Goal: Feedback & Contribution: Submit feedback/report problem

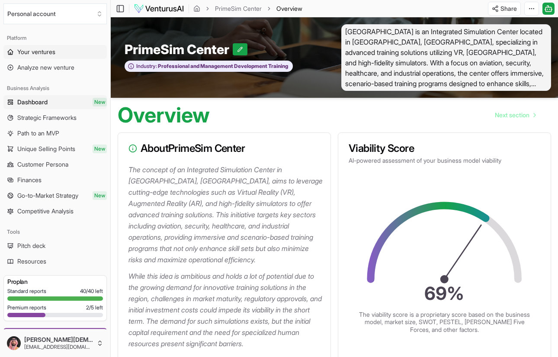
click at [43, 54] on span "Your ventures" at bounding box center [36, 52] width 38 height 9
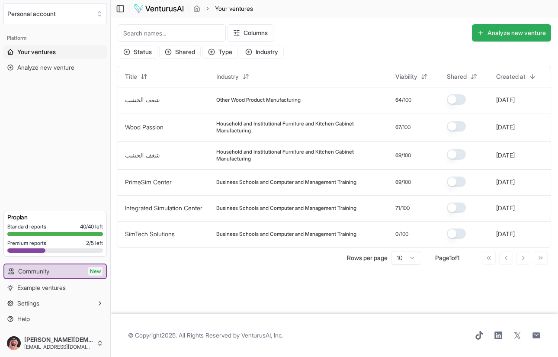
click at [519, 35] on button "Analyze new venture" at bounding box center [511, 32] width 79 height 17
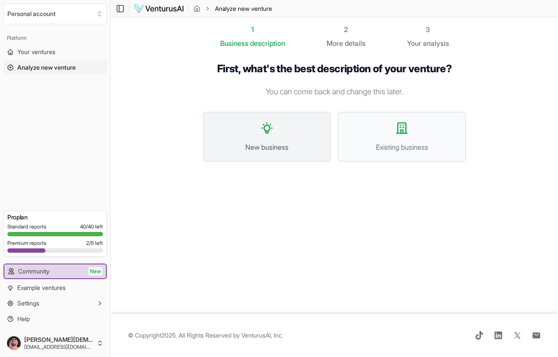
click at [262, 138] on button "New business" at bounding box center [267, 137] width 128 height 50
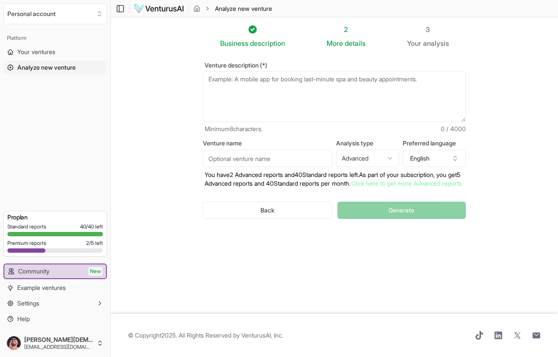
paste textarea "PrimeSim Center – Integrated Simulation Hub"
type textarea "PrimeSim Center – Integrated Simulation Hub"
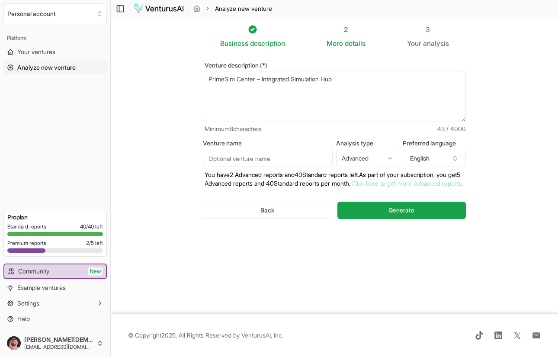
click at [294, 81] on textarea "PrimeSim Center – Integrated Simulation Hub" at bounding box center [334, 96] width 263 height 51
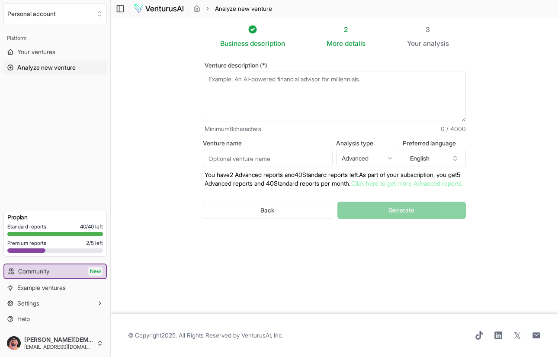
click at [243, 160] on input "Venture name" at bounding box center [268, 158] width 130 height 17
paste input "PrimeSim Center – Integrated Simulation Hub"
type input "PrimeSim Center – Integrated Simulation Hub"
click at [280, 100] on textarea "Venture description (*)" at bounding box center [334, 96] width 263 height 51
paste textarea "[GEOGRAPHIC_DATA] is an advanced training facility in [GEOGRAPHIC_DATA] that le…"
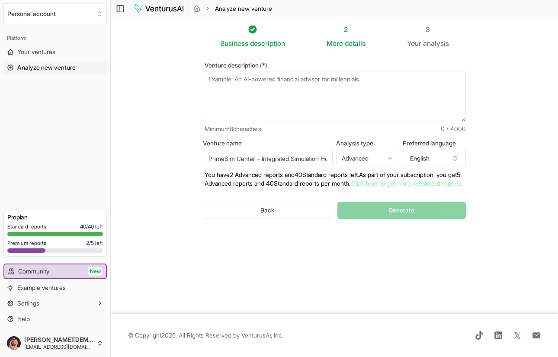
type textarea "[GEOGRAPHIC_DATA] is an advanced training facility in [GEOGRAPHIC_DATA] that le…"
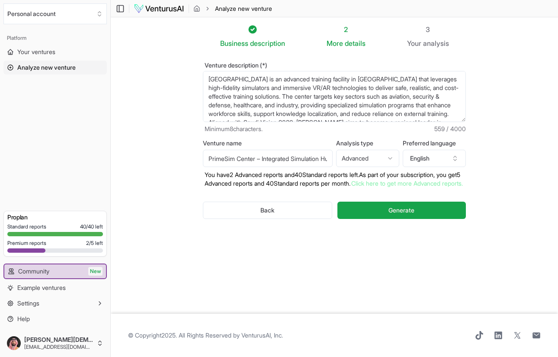
click at [300, 109] on textarea "[GEOGRAPHIC_DATA] is an advanced training facility in [GEOGRAPHIC_DATA] that le…" at bounding box center [334, 96] width 263 height 51
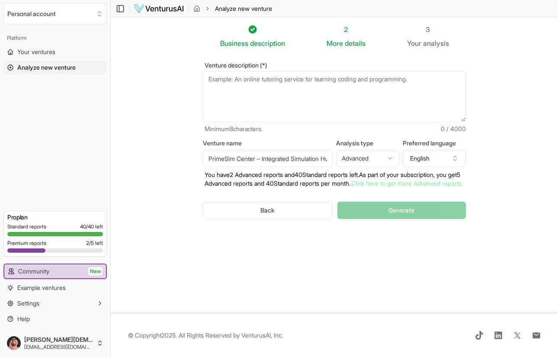
click at [294, 90] on textarea "Venture description (*)" at bounding box center [334, 96] width 263 height 51
paste textarea "PrimeSim Center is a pioneering integrated simulation hub based in [GEOGRAPHIC_…"
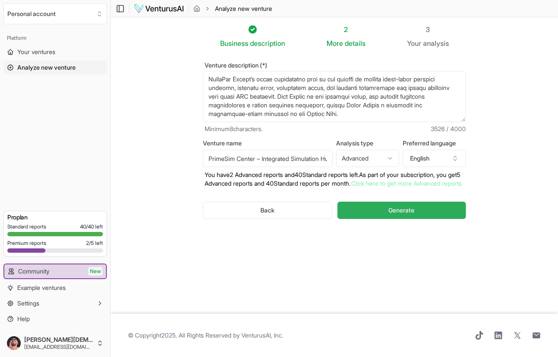
type textarea "PrimeSim Center is a pioneering integrated simulation hub based in [GEOGRAPHIC_…"
click at [403, 214] on span "Generate" at bounding box center [401, 210] width 26 height 9
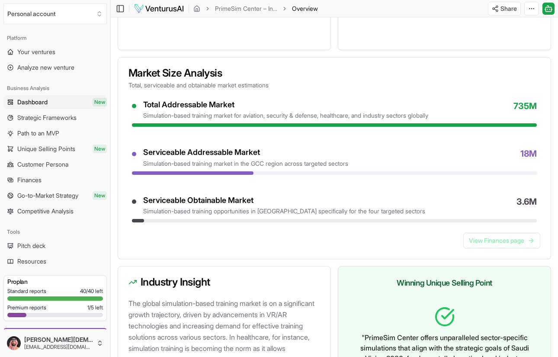
scroll to position [667, 0]
click at [547, 10] on icon at bounding box center [548, 8] width 9 height 10
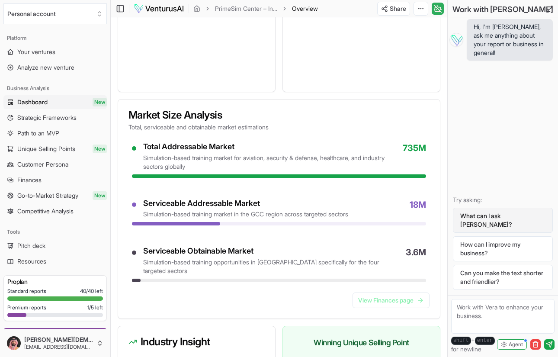
scroll to position [691, 0]
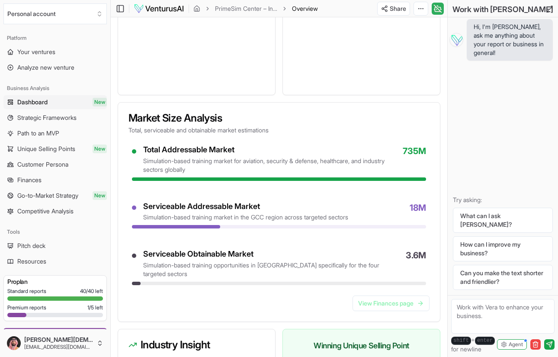
click at [475, 312] on textarea at bounding box center [502, 316] width 103 height 35
drag, startPoint x: 129, startPoint y: 128, endPoint x: 226, endPoint y: 130, distance: 97.3
copy h3 "Market Size Analysis"
paste textarea "Market Size Analysis"
type textarea "Market Size Analysis is not correct"
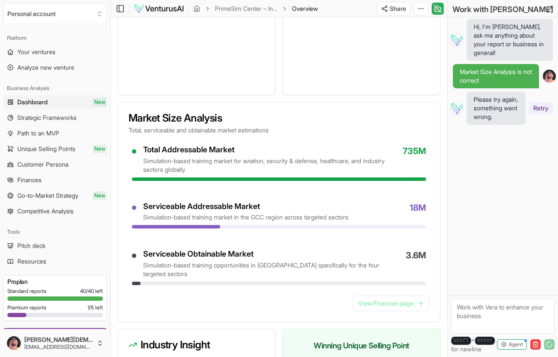
click at [545, 113] on button "Retry" at bounding box center [541, 108] width 24 height 12
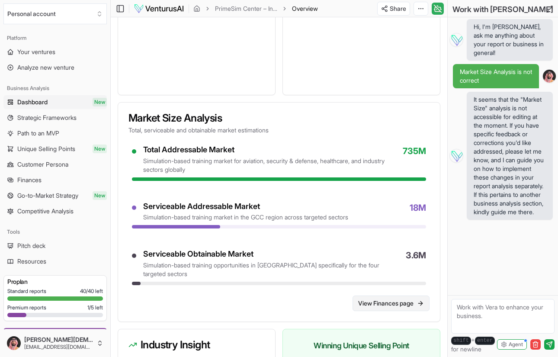
click at [387, 311] on link "View Finances page" at bounding box center [390, 303] width 77 height 16
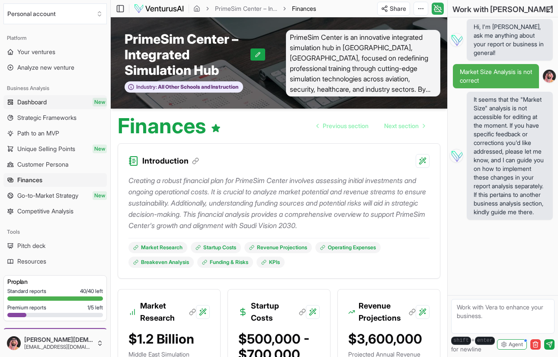
click at [57, 102] on link "Dashboard New" at bounding box center [54, 102] width 103 height 14
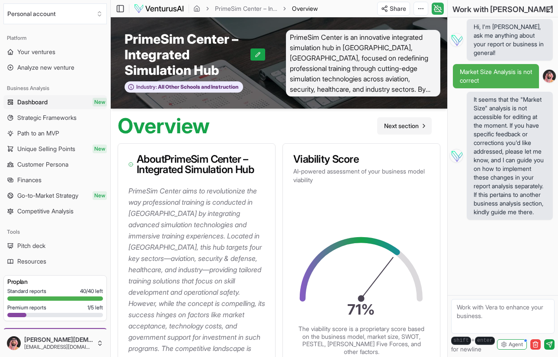
click at [412, 124] on span "Next section" at bounding box center [401, 126] width 35 height 9
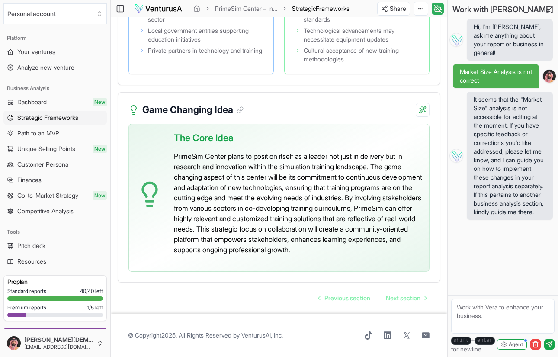
scroll to position [2241, 0]
click at [389, 295] on span "Next section" at bounding box center [403, 298] width 35 height 9
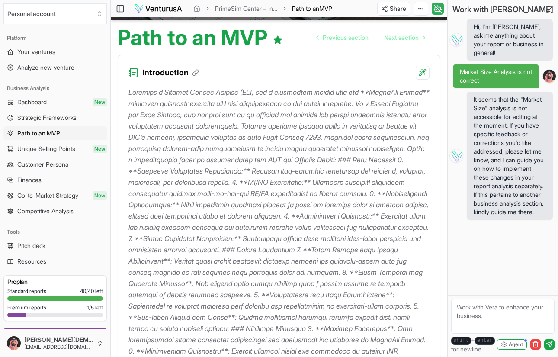
scroll to position [91, 0]
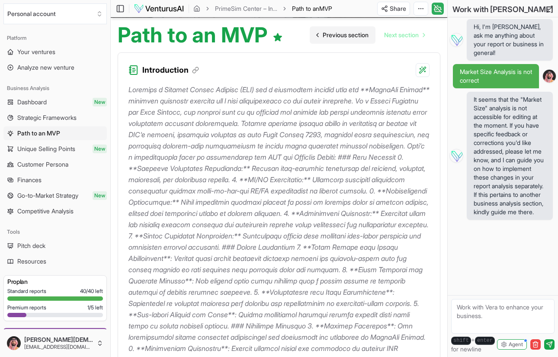
click at [346, 39] on link "Previous section" at bounding box center [343, 34] width 66 height 17
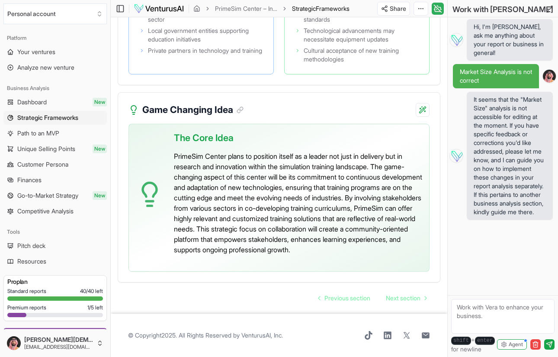
scroll to position [2241, 0]
click at [330, 295] on span "Previous section" at bounding box center [347, 298] width 46 height 9
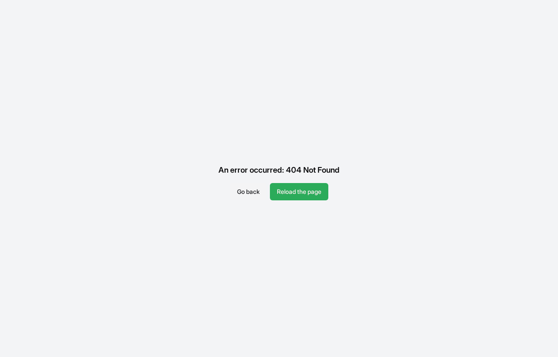
click at [290, 190] on button "Reload the page" at bounding box center [299, 191] width 58 height 17
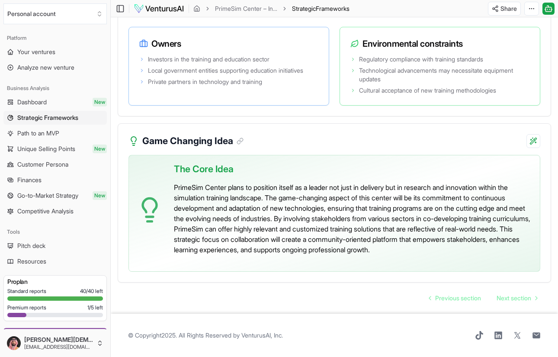
scroll to position [1918, 0]
click at [47, 103] on span "Dashboard" at bounding box center [31, 102] width 29 height 9
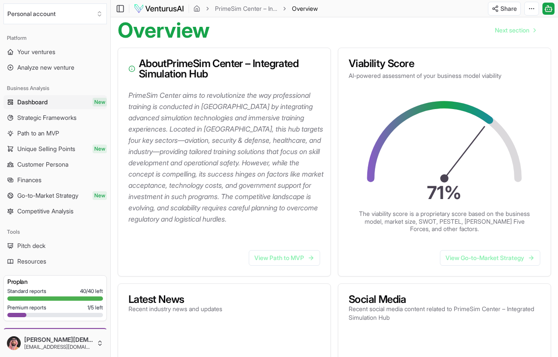
scroll to position [85, 0]
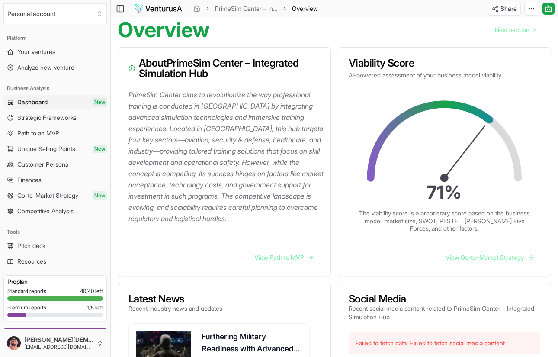
click at [130, 94] on p "PrimeSim Center aims to revolutionize the way professional training is conducte…" at bounding box center [225, 156] width 195 height 135
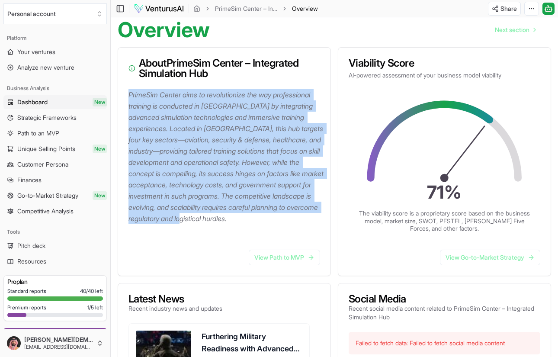
drag, startPoint x: 130, startPoint y: 94, endPoint x: 292, endPoint y: 215, distance: 202.1
click at [292, 215] on p "PrimeSim Center aims to revolutionize the way professional training is conducte…" at bounding box center [225, 156] width 195 height 135
copy p "PrimeSim Center aims to revolutionize the way professional training is conducte…"
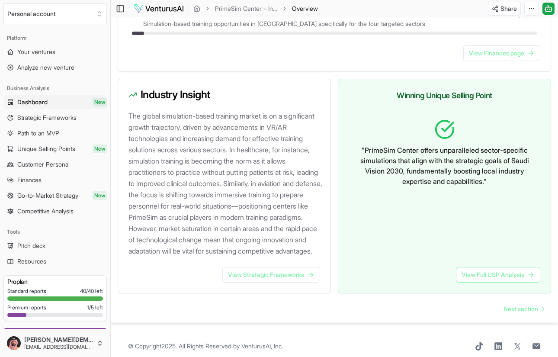
scroll to position [857, 0]
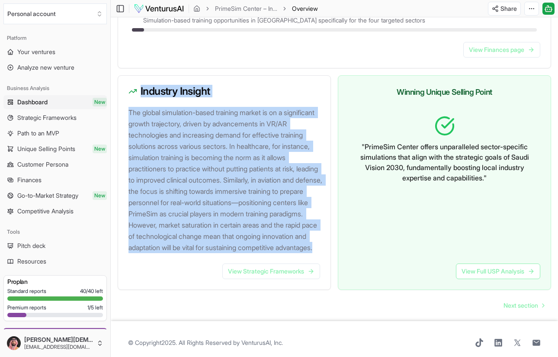
drag, startPoint x: 123, startPoint y: 85, endPoint x: 287, endPoint y: 268, distance: 245.0
click at [287, 268] on div "Industry Insight The global simulation-based training market is on a significan…" at bounding box center [224, 182] width 213 height 214
copy div "Industry Insight The global simulation-based training market is on a significan…"
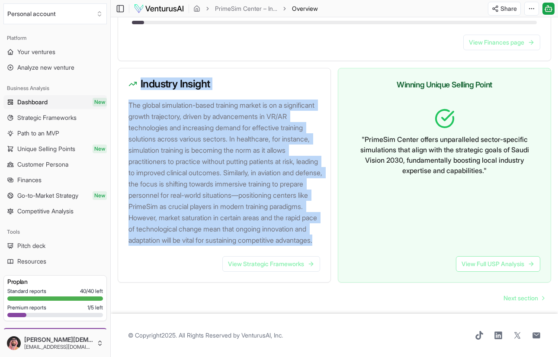
scroll to position [886, 0]
click at [526, 298] on span "Next section" at bounding box center [520, 298] width 35 height 9
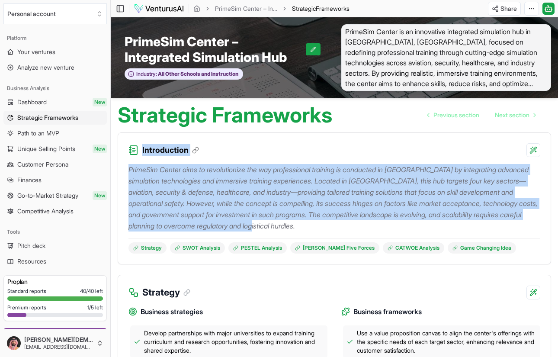
drag, startPoint x: 125, startPoint y: 151, endPoint x: 439, endPoint y: 227, distance: 322.3
click at [439, 227] on div "Introduction PrimeSim Center aims to revolutionize the way professional trainin…" at bounding box center [334, 198] width 433 height 132
copy div "Introduction PrimeSim Center aims to revolutionize the way professional trainin…"
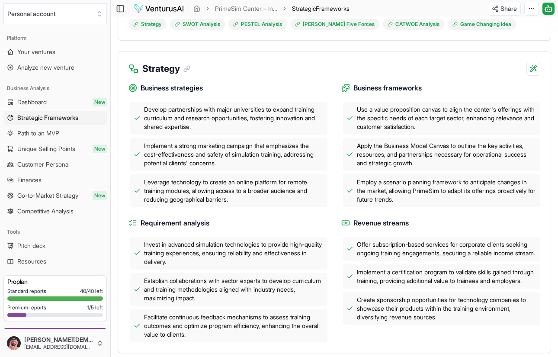
scroll to position [237, 0]
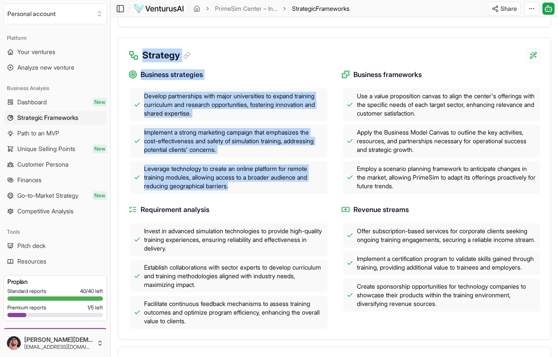
drag, startPoint x: 128, startPoint y: 52, endPoint x: 261, endPoint y: 192, distance: 193.3
click at [261, 192] on div "Strategy Business strategies Develop partnerships with major universities to ex…" at bounding box center [334, 189] width 433 height 302
copy div "Strategy Business strategies Develop partnerships with major universities to ex…"
click at [531, 55] on icon "button" at bounding box center [533, 55] width 8 height 10
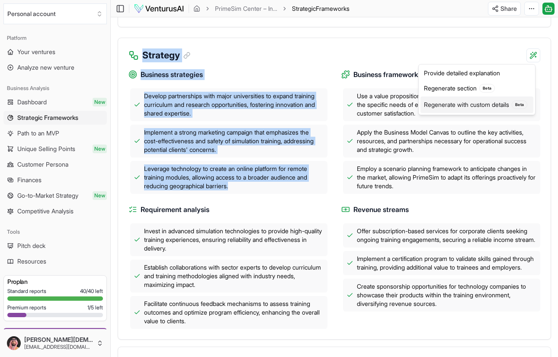
click at [492, 104] on div "Regenerate with custom details Beta" at bounding box center [476, 104] width 113 height 16
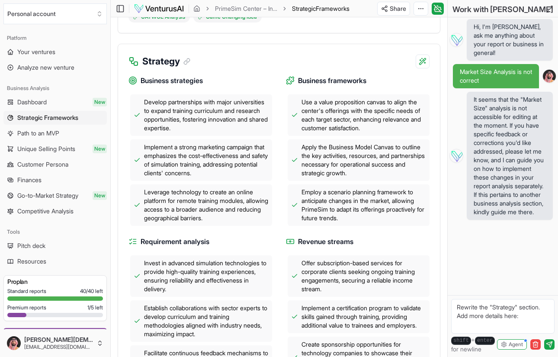
scroll to position [294, 0]
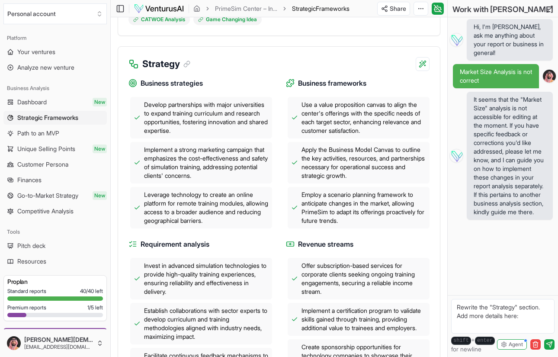
paste textarea "Business Strategy To ensure the sustainable success and growth of PrimeSim Cent…"
paste textarea "the "Strategy" section. Add more details here:"
type textarea "the "Strategy" section. Add more details here: Business Strategy To ensure the …"
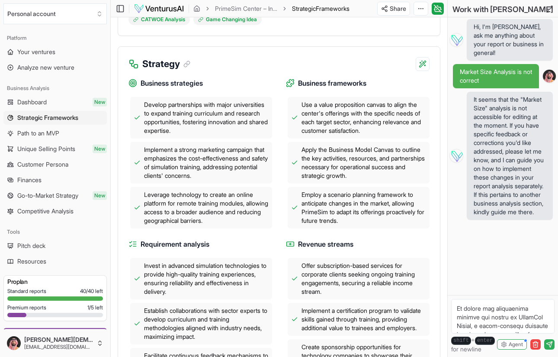
click at [551, 344] on icon "submit" at bounding box center [549, 344] width 6 height 6
click at [512, 345] on span "Agent" at bounding box center [516, 344] width 14 height 7
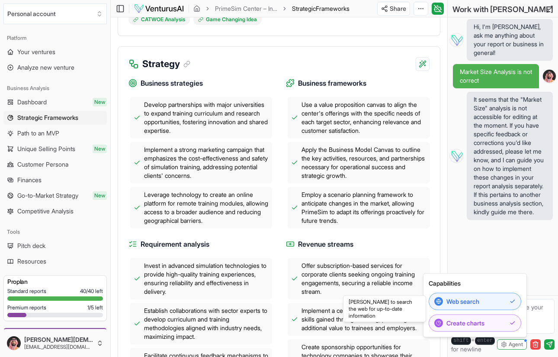
click at [525, 351] on div "shift + enter for newline Agent" at bounding box center [502, 344] width 103 height 18
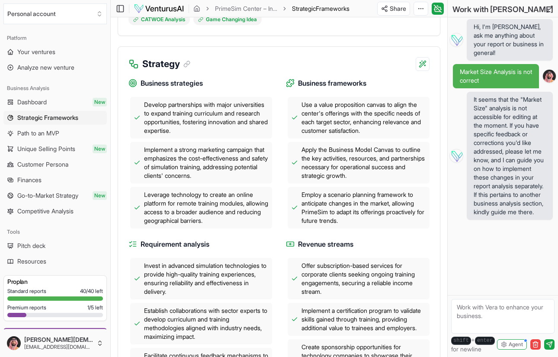
click at [504, 320] on textarea at bounding box center [502, 316] width 103 height 35
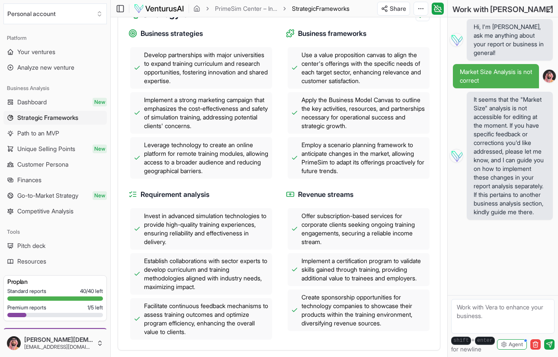
scroll to position [333, 0]
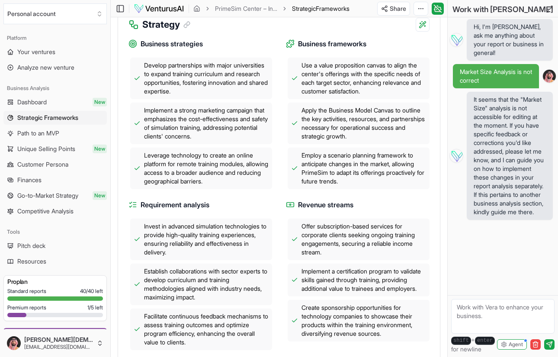
click at [464, 309] on textarea at bounding box center [502, 316] width 103 height 35
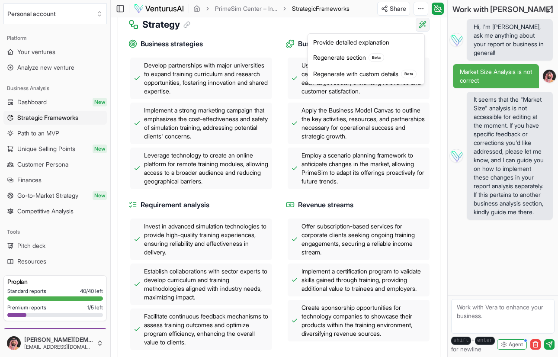
click at [373, 76] on div "Regenerate with custom details Beta" at bounding box center [366, 74] width 113 height 16
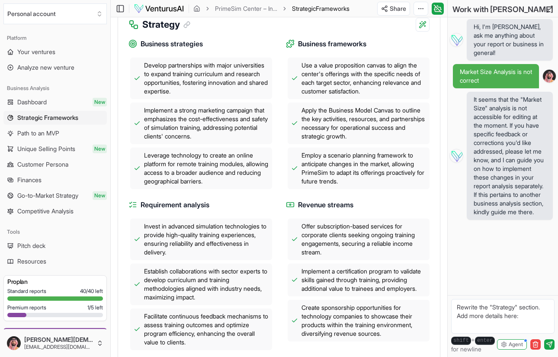
click at [531, 319] on textarea "Rewrite the "Strategy" section. Add more details here:" at bounding box center [502, 316] width 103 height 35
click at [456, 318] on textarea "Rewrite the "Strategy" section. Add more details here:" at bounding box center [502, 316] width 103 height 35
drag, startPoint x: 204, startPoint y: 45, endPoint x: 143, endPoint y: 44, distance: 60.5
click at [141, 44] on span "Business strategies" at bounding box center [172, 43] width 62 height 11
copy span "Business strategies"
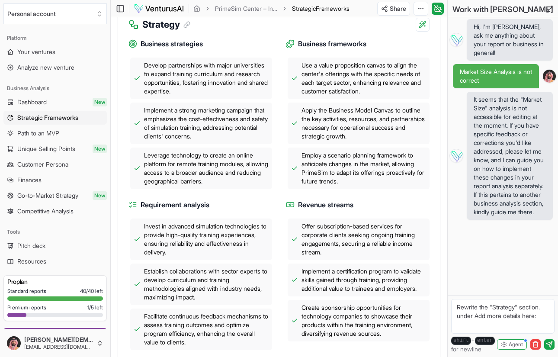
click at [476, 317] on textarea "Rewrite the "Strategy" section. under Add more details here:" at bounding box center [502, 316] width 103 height 35
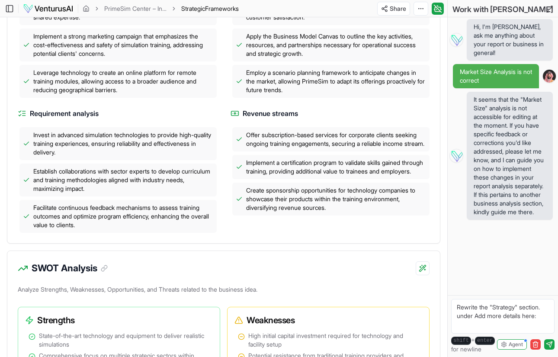
paste textarea "Business strategies"
click at [522, 327] on textarea "Rewrite the "Strategy" section. under Business strategies Add more details here:" at bounding box center [502, 316] width 103 height 35
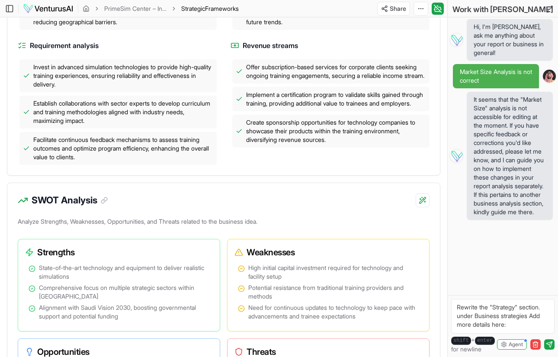
scroll to position [401, 0]
drag, startPoint x: 511, startPoint y: 326, endPoint x: 452, endPoint y: 326, distance: 58.4
click at [452, 326] on textarea "Rewrite the "Strategy" section. under Business strategies Add more details here:" at bounding box center [502, 316] width 103 height 35
paste textarea "To ensure the sustainable success and growth of PrimeSim Center, a multi-facete…"
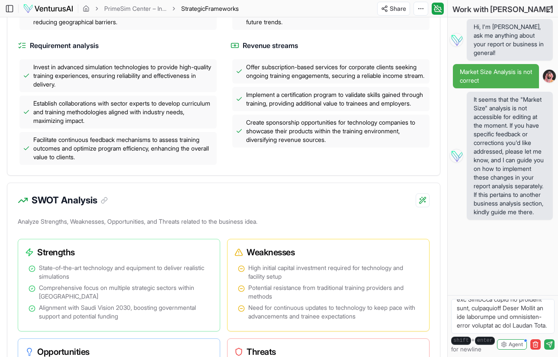
type textarea "Rewrite the "Strategy" section. under Business strategies:To ensure the sustain…"
click at [549, 343] on icon "submit" at bounding box center [549, 344] width 7 height 7
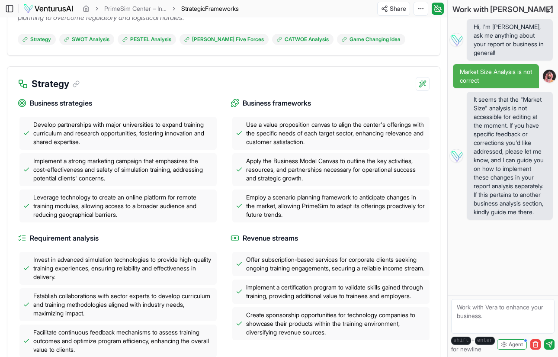
scroll to position [205, 0]
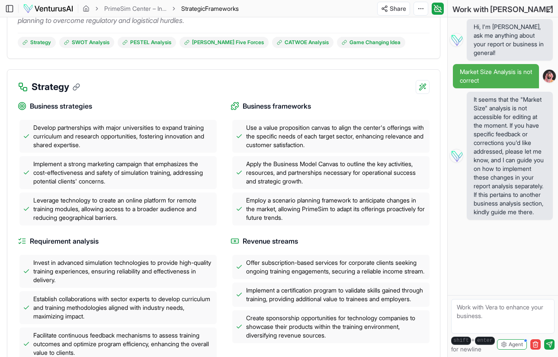
click at [76, 89] on icon at bounding box center [77, 87] width 8 height 8
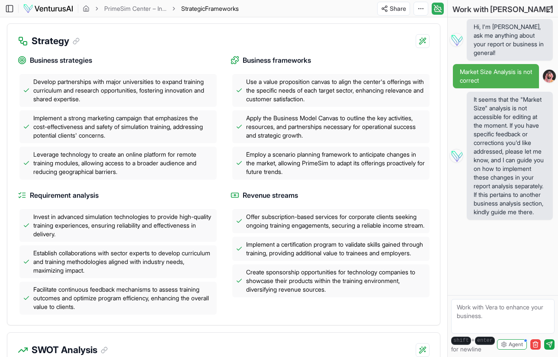
click at [437, 3] on icon at bounding box center [437, 8] width 9 height 10
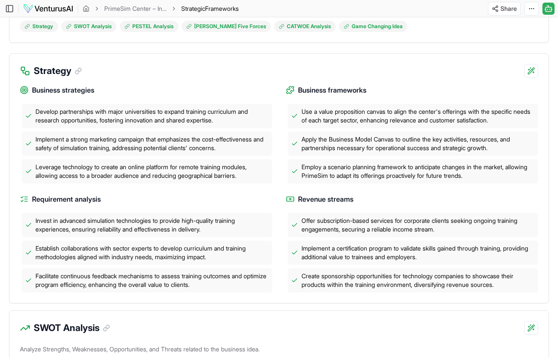
scroll to position [209, 0]
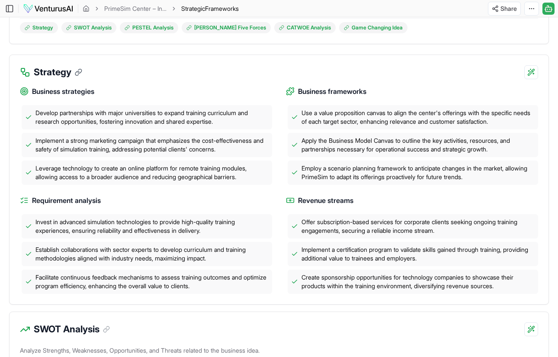
click at [78, 74] on icon at bounding box center [79, 72] width 8 height 8
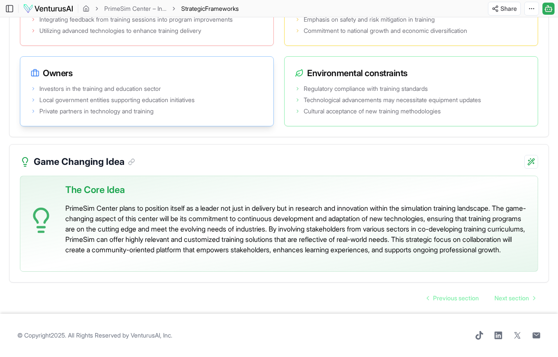
scroll to position [1732, 0]
click at [504, 299] on span "Next section" at bounding box center [511, 298] width 35 height 9
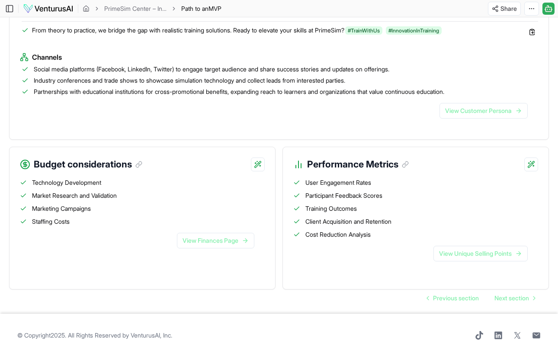
scroll to position [1156, 0]
click at [504, 298] on span "Next section" at bounding box center [511, 298] width 35 height 9
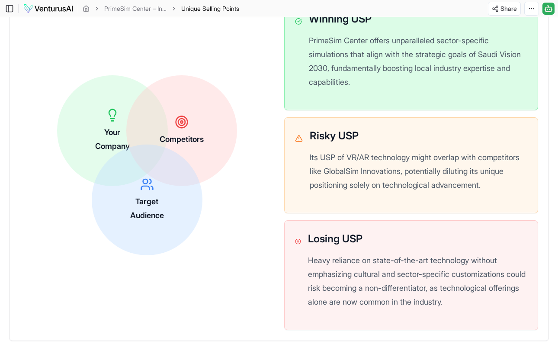
scroll to position [279, 0]
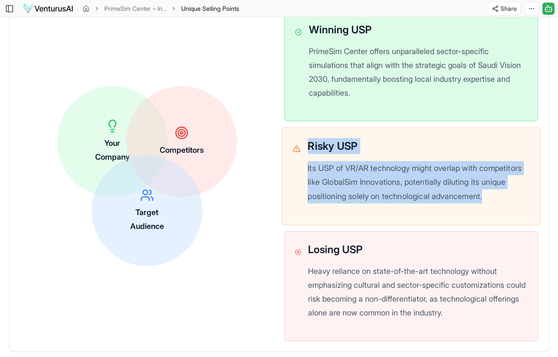
drag, startPoint x: 306, startPoint y: 154, endPoint x: 500, endPoint y: 218, distance: 204.4
click at [500, 214] on div "Risky USP Its USP of VR/AR technology might overlap with competitors like Globa…" at bounding box center [411, 176] width 237 height 76
copy div "Risky USP Its USP of VR/AR technology might overlap with competitors like Globa…"
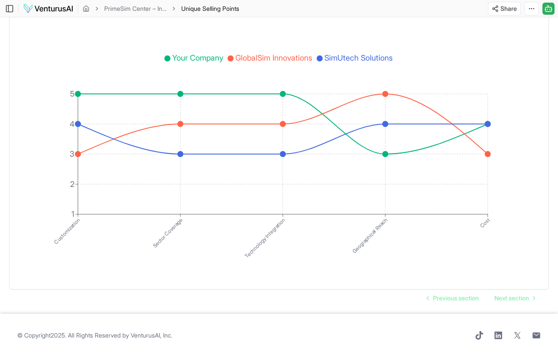
scroll to position [1543, 0]
click at [519, 299] on span "Next section" at bounding box center [511, 298] width 35 height 9
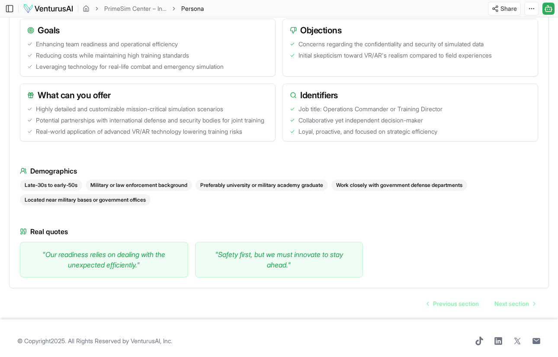
scroll to position [766, 0]
click at [517, 301] on span "Next section" at bounding box center [511, 304] width 35 height 9
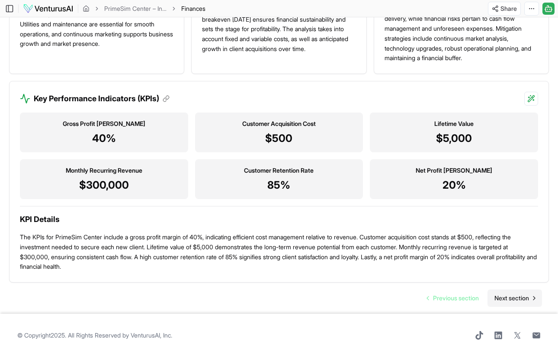
scroll to position [793, 0]
click at [513, 299] on span "Next section" at bounding box center [511, 298] width 35 height 9
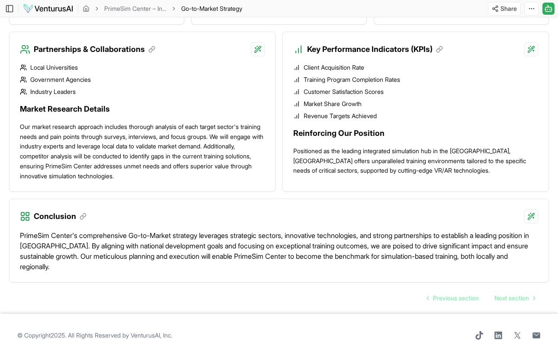
scroll to position [788, 0]
click at [506, 297] on span "Next section" at bounding box center [511, 298] width 35 height 9
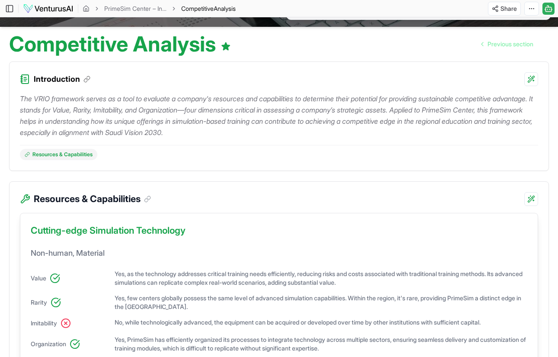
scroll to position [78, 0]
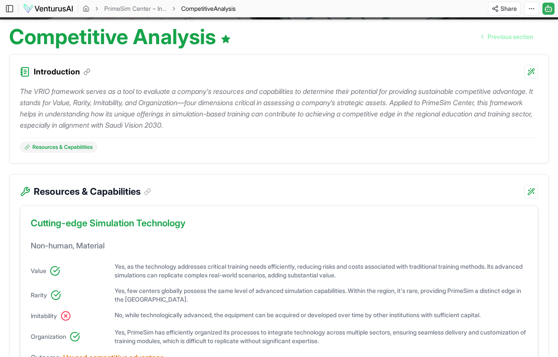
click at [16, 69] on div "Introduction" at bounding box center [279, 66] width 539 height 24
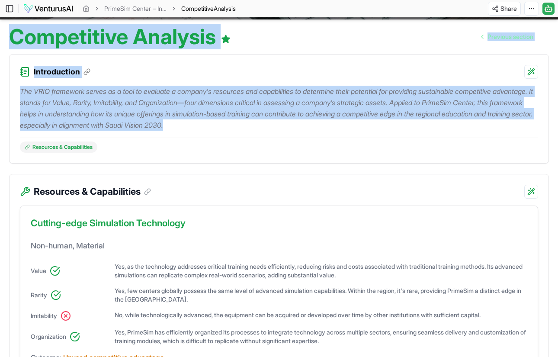
drag, startPoint x: 6, startPoint y: 31, endPoint x: 357, endPoint y: 134, distance: 365.8
click at [347, 134] on div "The VRIO framework serves as a tool to evaluate a company's resources and capab…" at bounding box center [279, 116] width 518 height 74
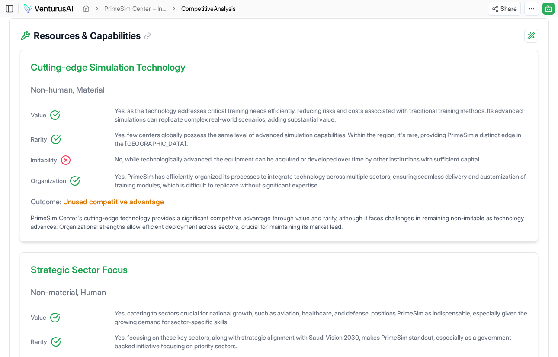
scroll to position [237, 0]
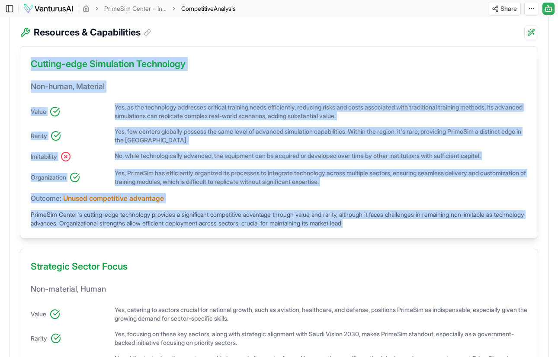
drag, startPoint x: 31, startPoint y: 63, endPoint x: 416, endPoint y: 230, distance: 419.9
copy div "Cutting-edge Simulation Technology Non-human, Material Value Yes, as the techno…"
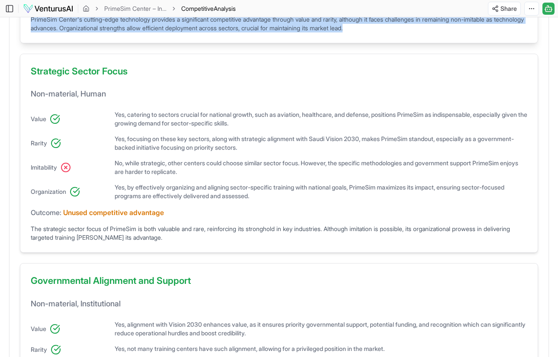
scroll to position [436, 0]
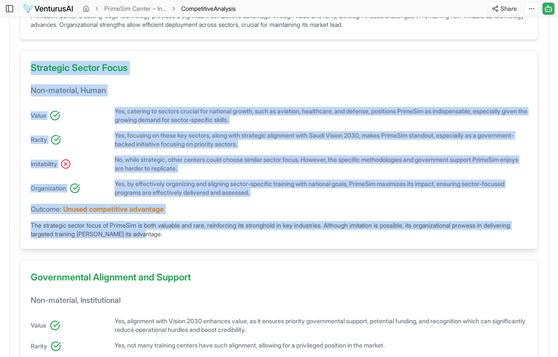
drag, startPoint x: 32, startPoint y: 67, endPoint x: 160, endPoint y: 246, distance: 220.5
click at [160, 246] on div "Strategic Sector Focus Non-material, Human Value Yes, catering to sectors cruci…" at bounding box center [279, 149] width 518 height 199
copy div "Strategic Sector Focus Non-material, Human Value Yes, catering to sectors cruci…"
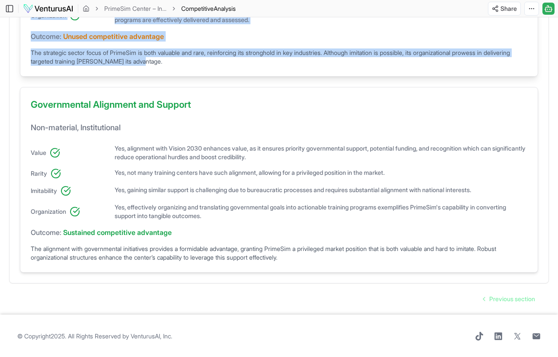
scroll to position [608, 0]
click at [496, 298] on span "Previous section" at bounding box center [512, 299] width 46 height 9
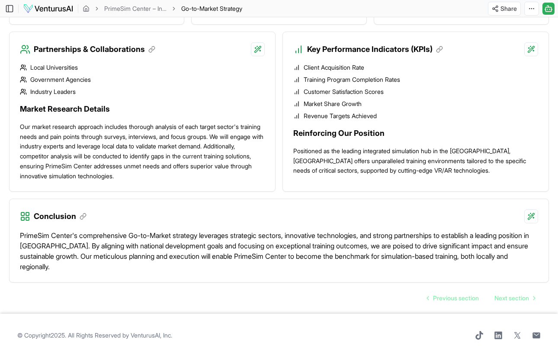
scroll to position [788, 0]
click at [496, 294] on span "Next section" at bounding box center [511, 298] width 35 height 9
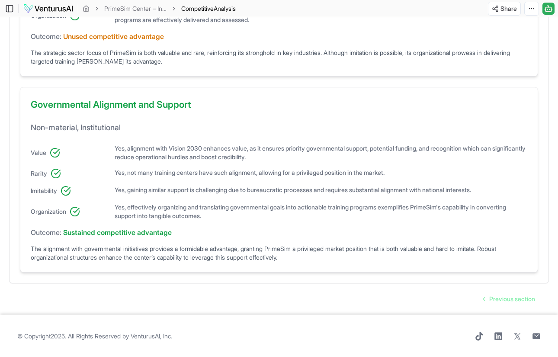
scroll to position [608, 0]
click at [510, 301] on span "Previous section" at bounding box center [512, 299] width 46 height 9
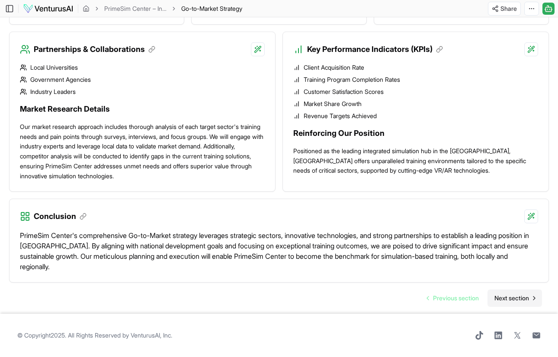
scroll to position [788, 0]
click at [514, 301] on span "Next section" at bounding box center [511, 298] width 35 height 9
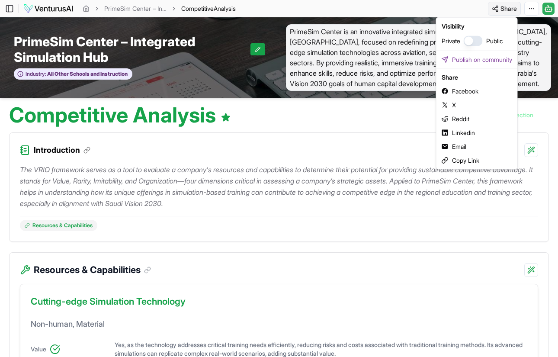
click at [507, 11] on html "Personal account Platform Your ventures Analyze new venture Business Analysis D…" at bounding box center [279, 178] width 558 height 357
click at [531, 12] on html "Personal account Platform Your ventures Analyze new venture Business Analysis D…" at bounding box center [279, 178] width 558 height 357
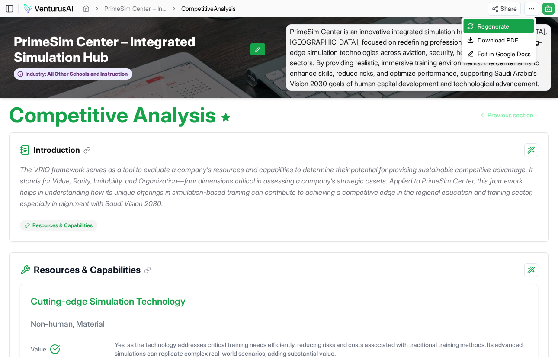
click at [531, 12] on html "Personal account Platform Your ventures Analyze new venture Business Analysis D…" at bounding box center [279, 178] width 558 height 357
click at [500, 40] on div "Download PDF" at bounding box center [499, 40] width 70 height 14
